Goal: Check status

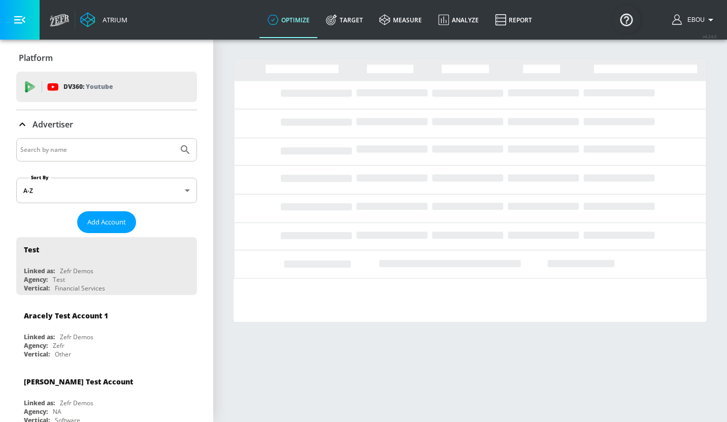
click at [157, 150] on input "Search by name" at bounding box center [97, 149] width 154 height 13
paste input "1706753552"
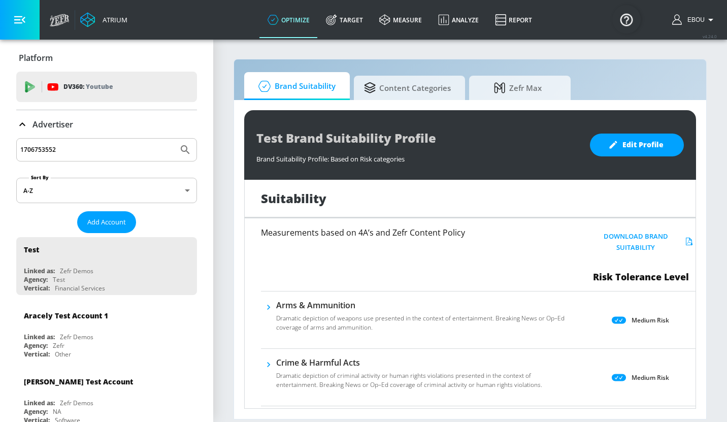
type input "1706753552"
click at [187, 148] on icon "Submit Search" at bounding box center [185, 149] width 9 height 9
click at [187, 149] on icon "Submit Search" at bounding box center [185, 149] width 9 height 9
click at [23, 21] on icon "button" at bounding box center [19, 20] width 11 height 8
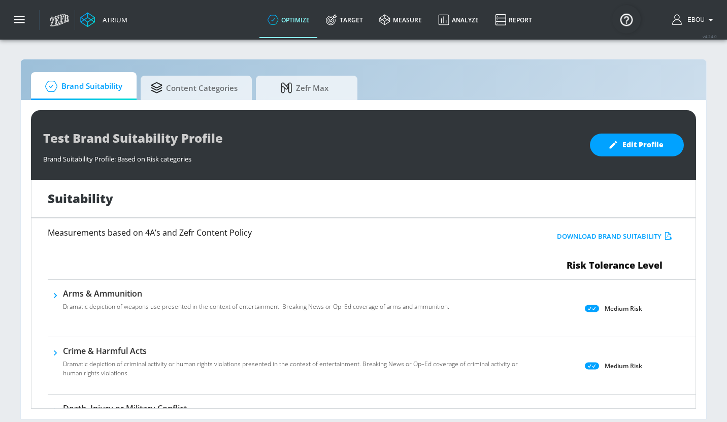
click at [104, 20] on div "Atrium" at bounding box center [112, 19] width 29 height 9
click at [60, 20] on icon at bounding box center [60, 20] width 20 height 13
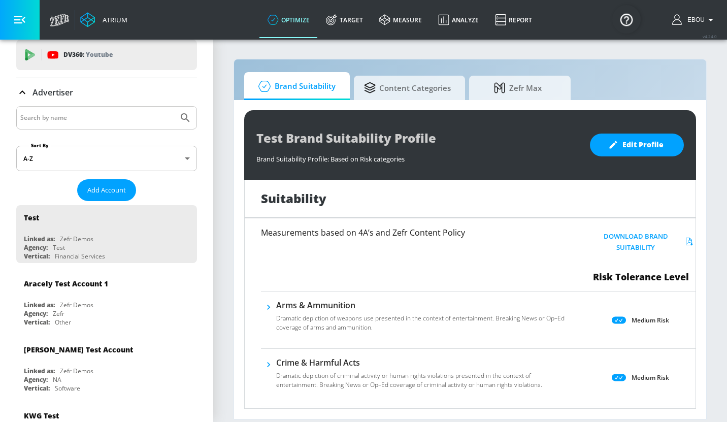
scroll to position [49, 0]
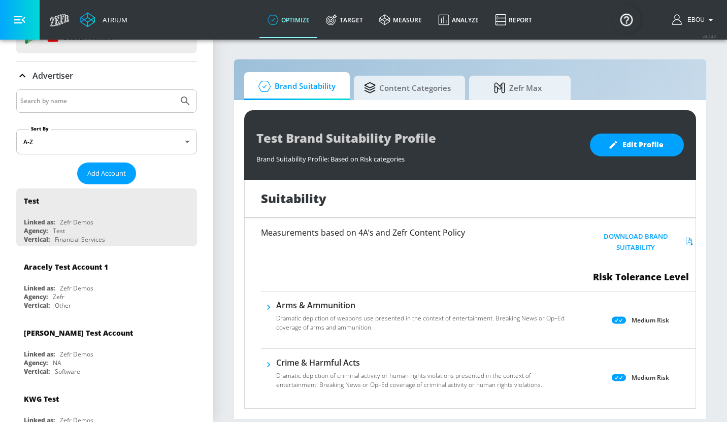
click at [161, 104] on input "Search by name" at bounding box center [97, 100] width 154 height 13
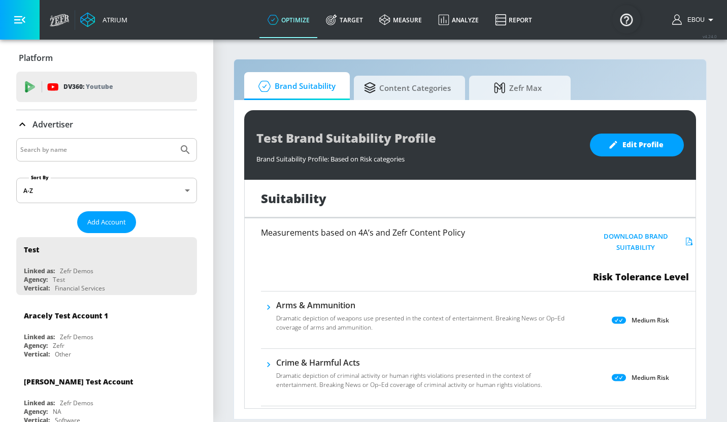
click at [25, 24] on icon "button" at bounding box center [19, 19] width 11 height 11
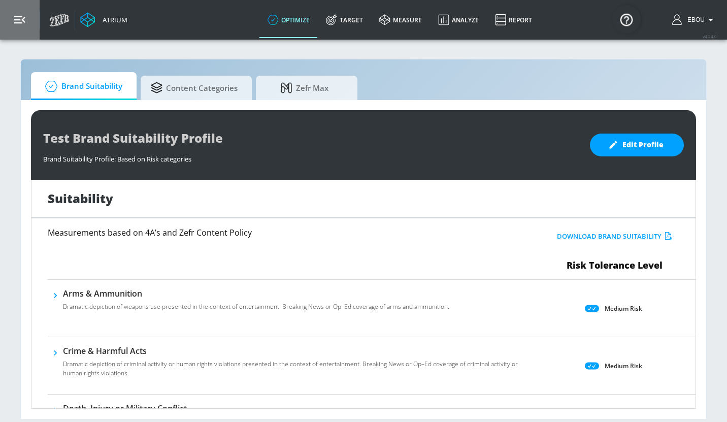
click at [25, 24] on icon "button" at bounding box center [19, 19] width 11 height 11
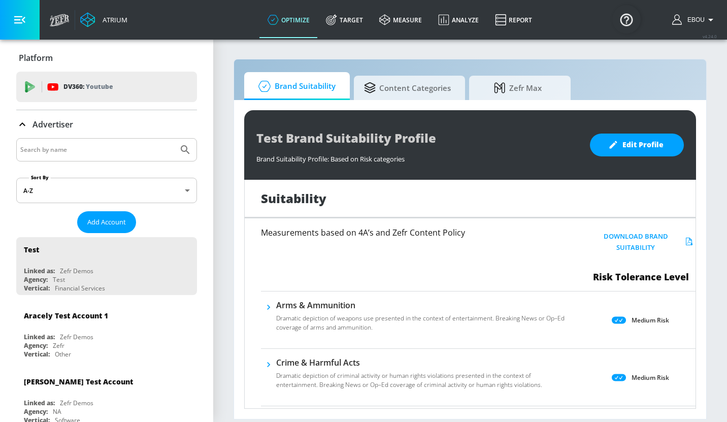
click at [153, 146] on input "Search by name" at bounding box center [97, 149] width 154 height 13
